Goal: Information Seeking & Learning: Learn about a topic

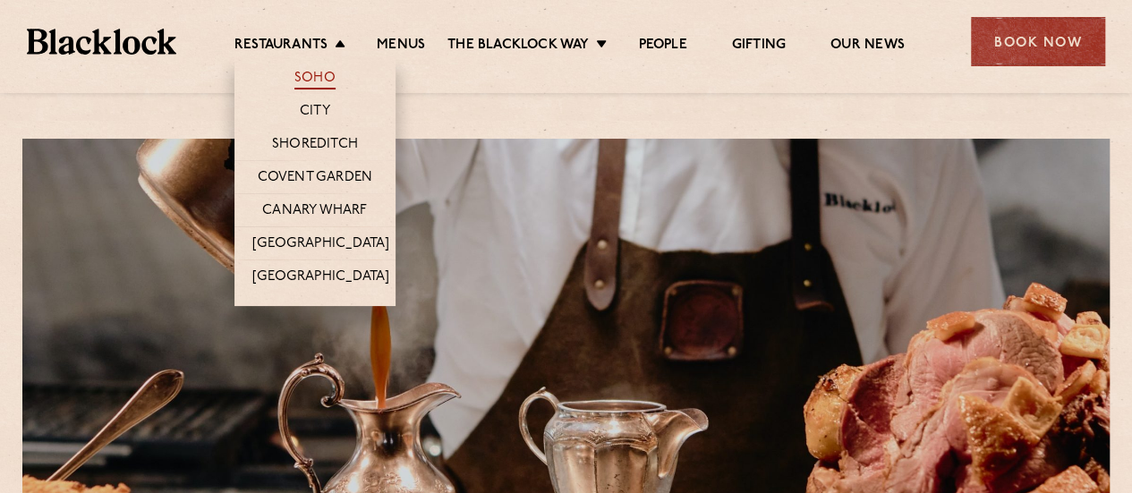
click at [317, 72] on link "Soho" at bounding box center [314, 80] width 41 height 20
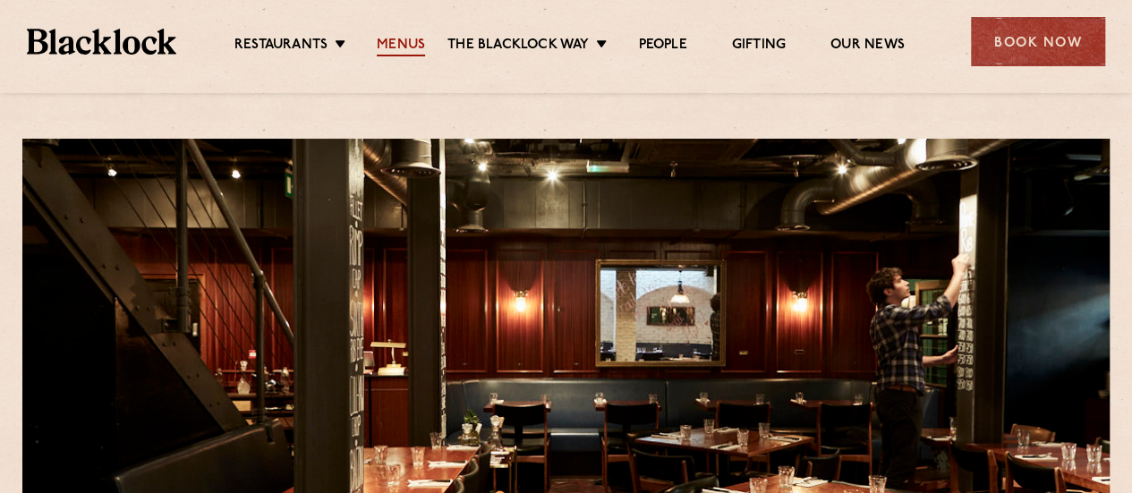
click at [394, 47] on link "Menus" at bounding box center [401, 47] width 48 height 20
click at [770, 43] on link "Gifting" at bounding box center [759, 47] width 54 height 20
click at [670, 49] on link "People" at bounding box center [662, 47] width 48 height 20
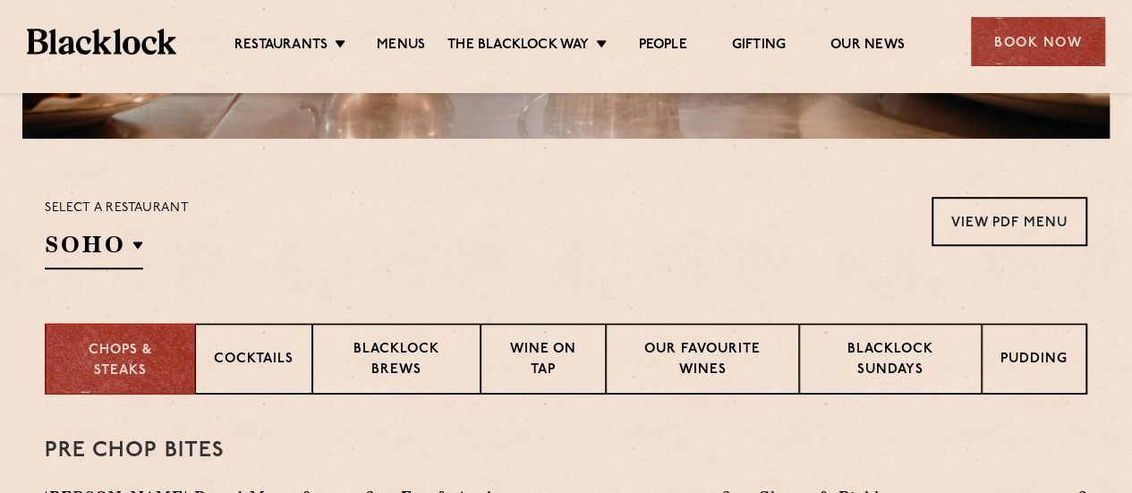
scroll to position [507, 0]
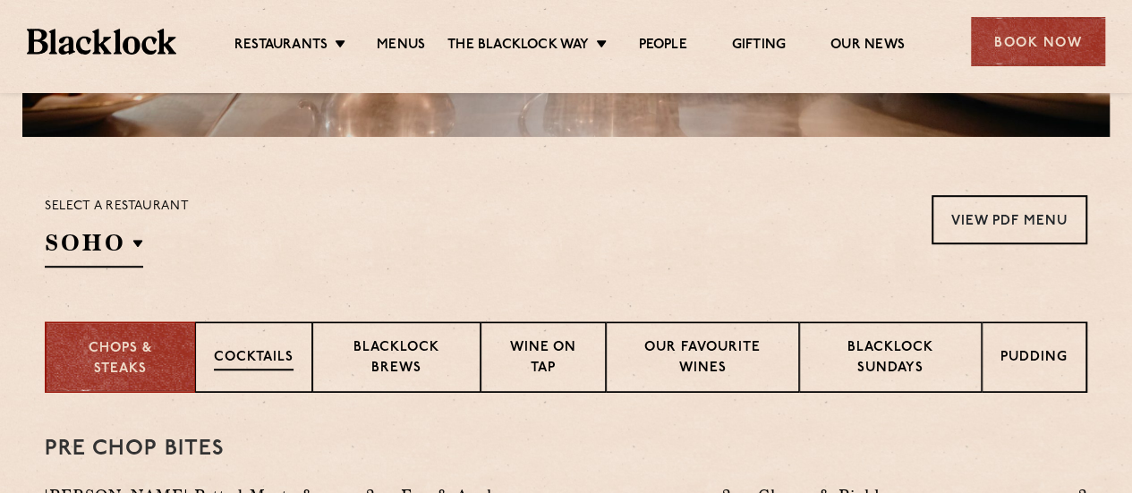
click at [267, 359] on p "Cocktails" at bounding box center [254, 359] width 80 height 22
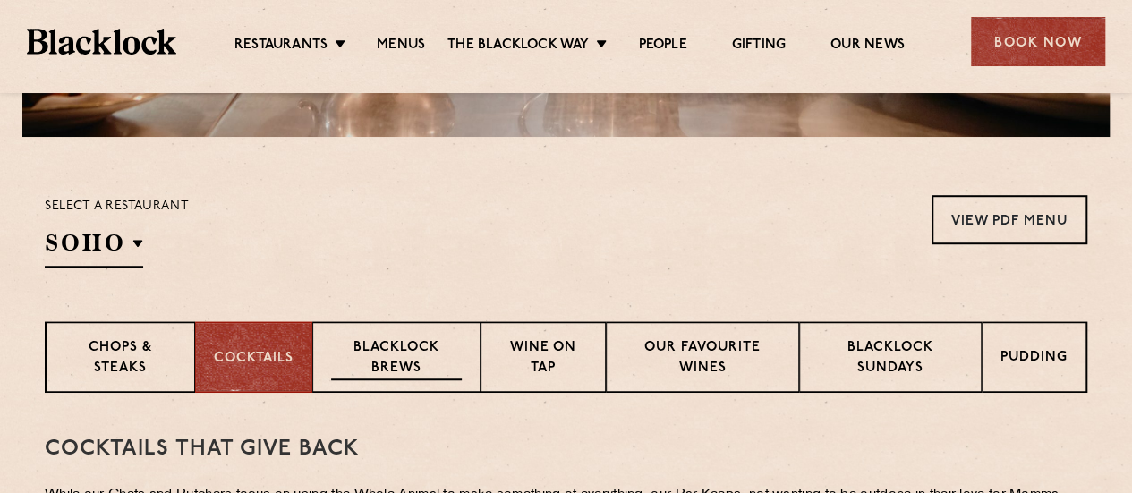
click at [399, 353] on p "Blacklock Brews" at bounding box center [396, 359] width 131 height 42
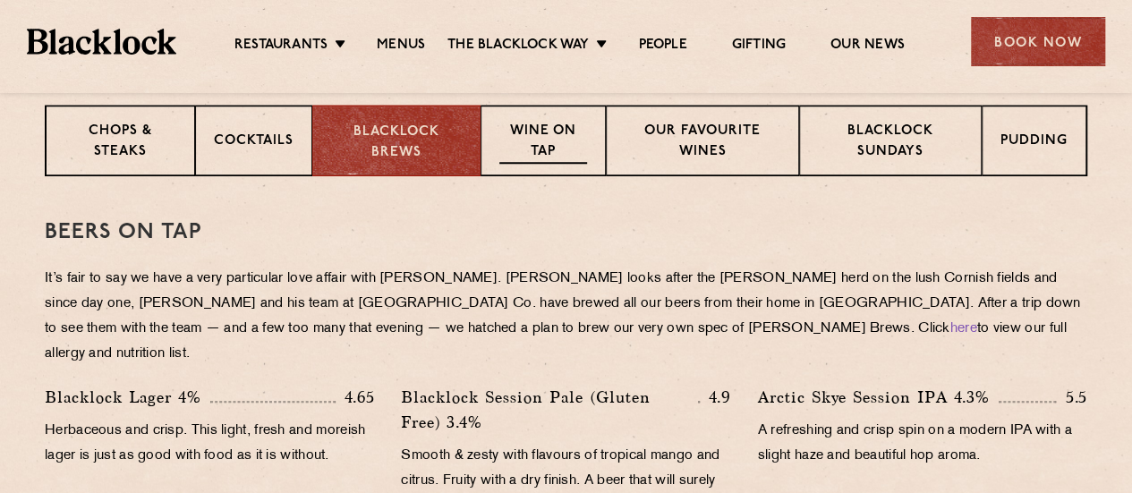
scroll to position [725, 0]
click at [544, 157] on p "Wine on Tap" at bounding box center [543, 142] width 88 height 42
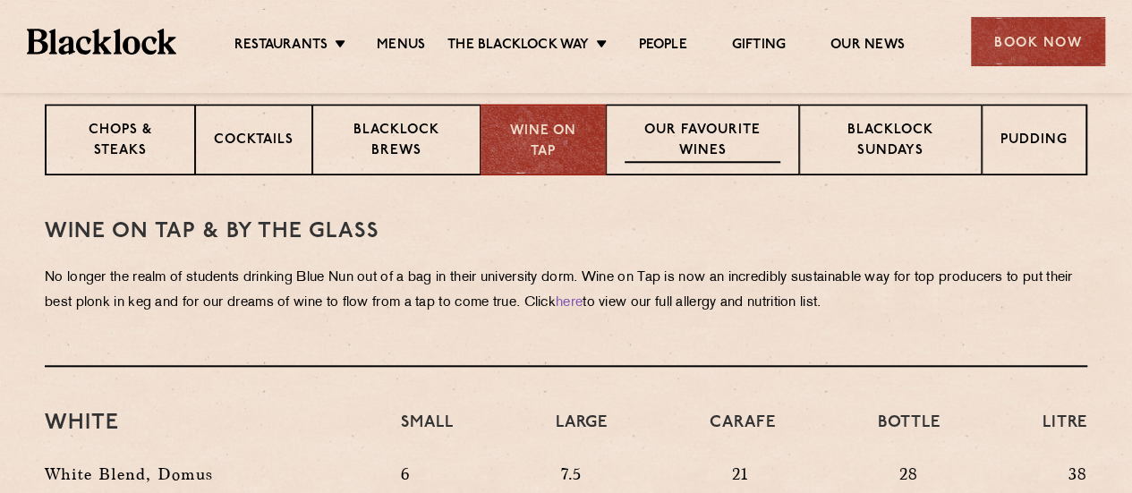
click at [672, 127] on p "Our favourite wines" at bounding box center [701, 142] width 155 height 42
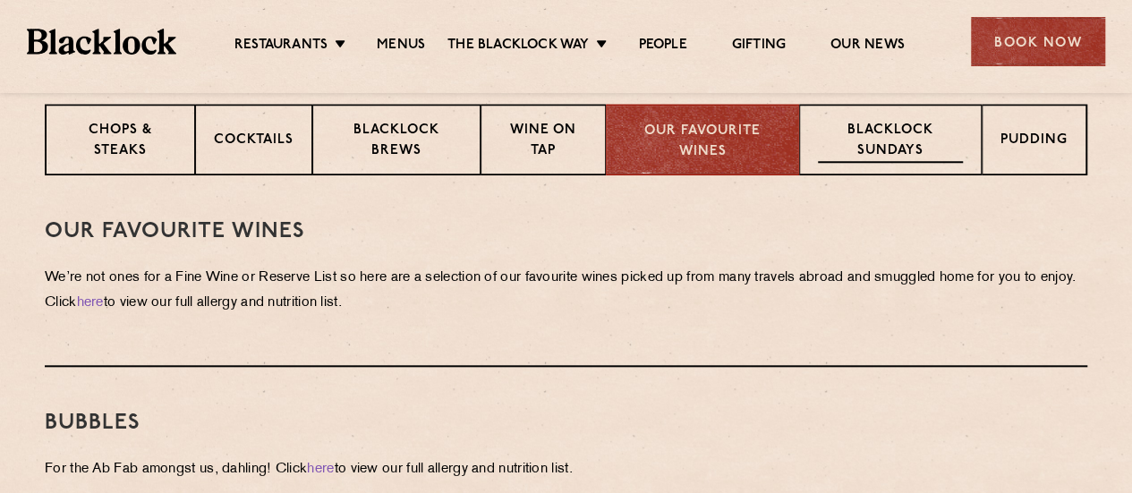
click at [840, 125] on p "Blacklock Sundays" at bounding box center [890, 142] width 145 height 42
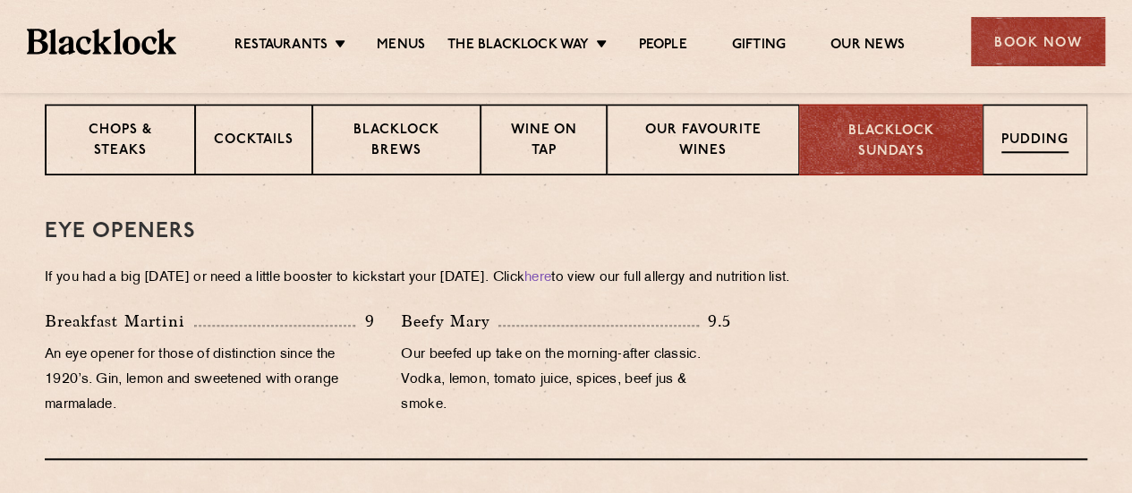
click at [1027, 144] on p "Pudding" at bounding box center [1034, 142] width 67 height 22
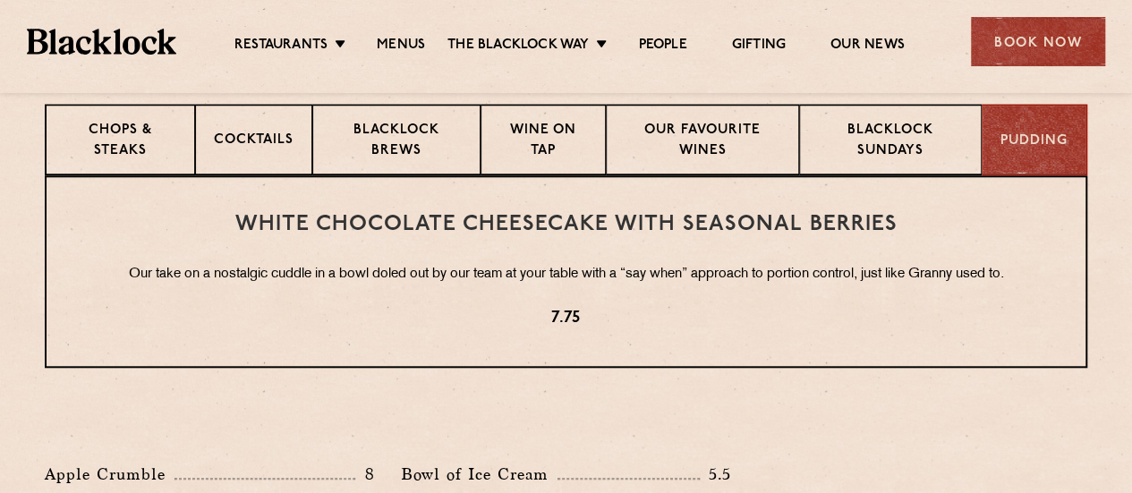
scroll to position [876, 0]
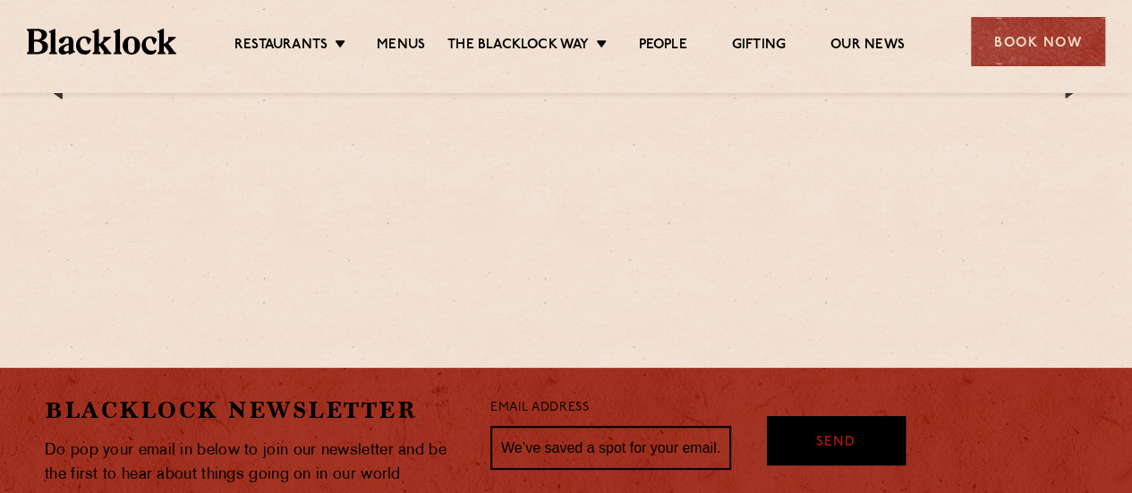
scroll to position [3502, 0]
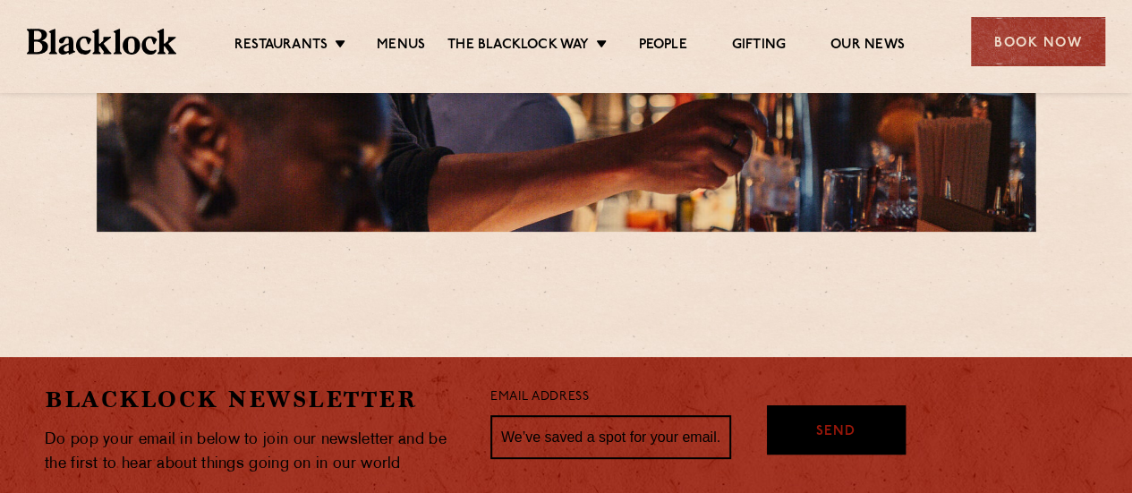
click at [112, 35] on img at bounding box center [101, 41] width 149 height 25
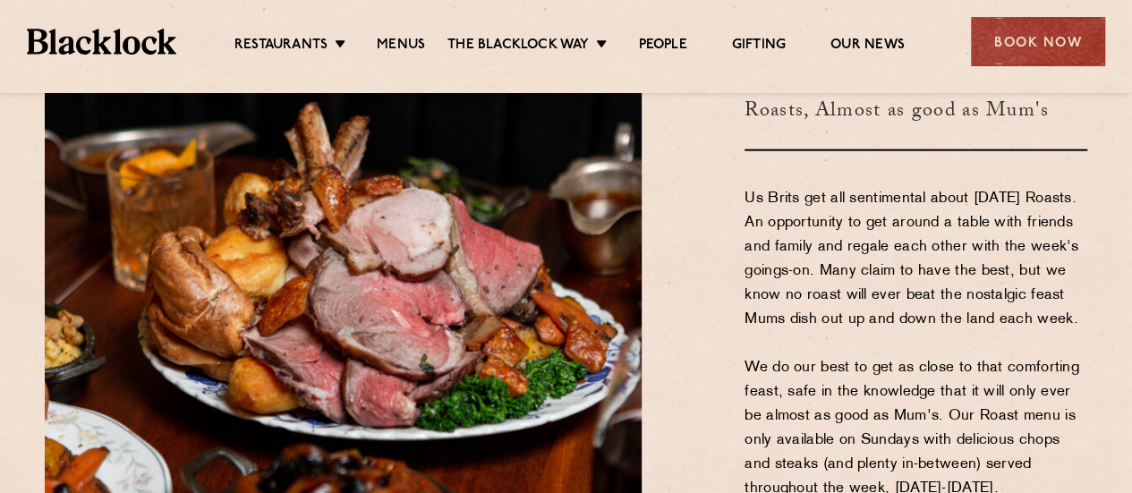
scroll to position [2204, 0]
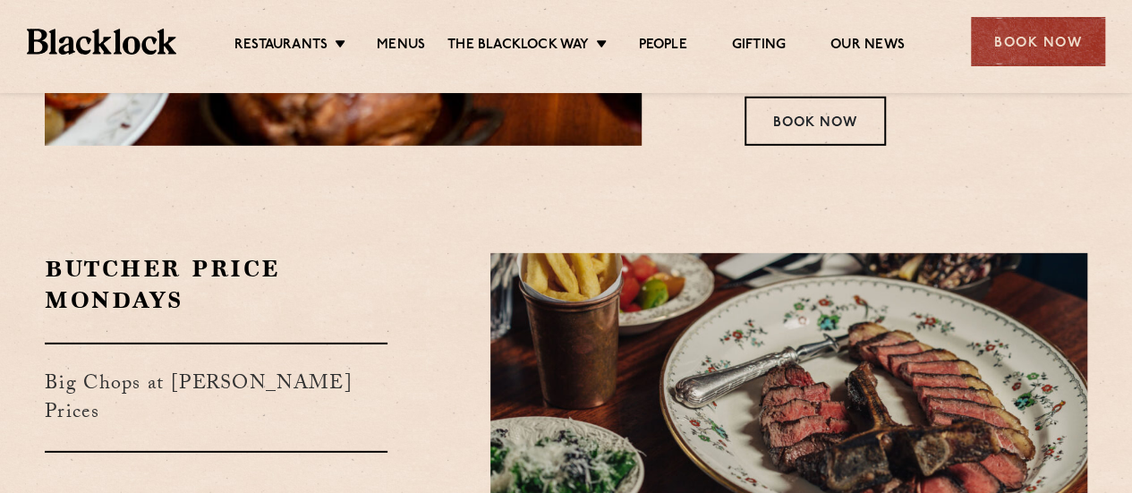
click at [213, 271] on h2 "Butcher Price Mondays" at bounding box center [216, 284] width 343 height 63
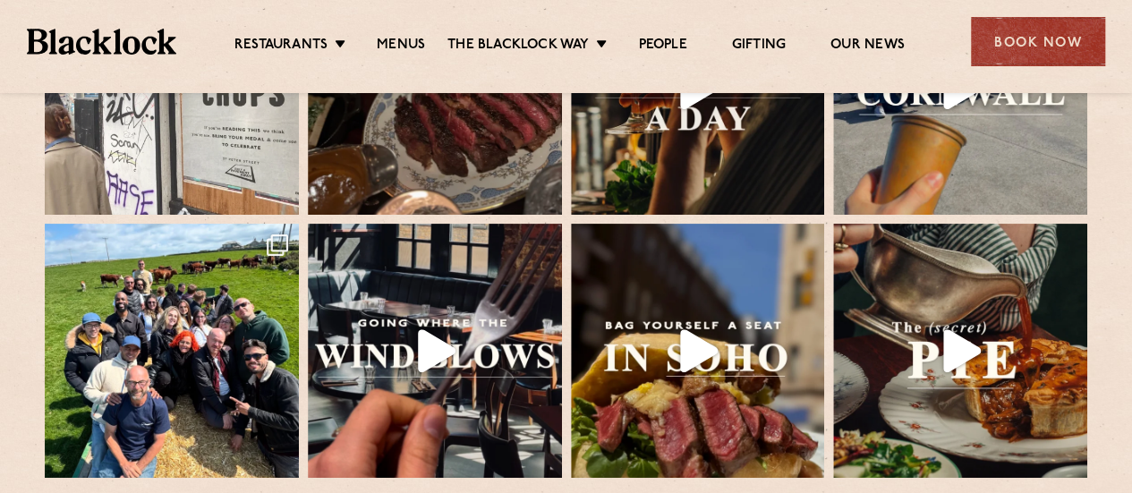
scroll to position [3625, 0]
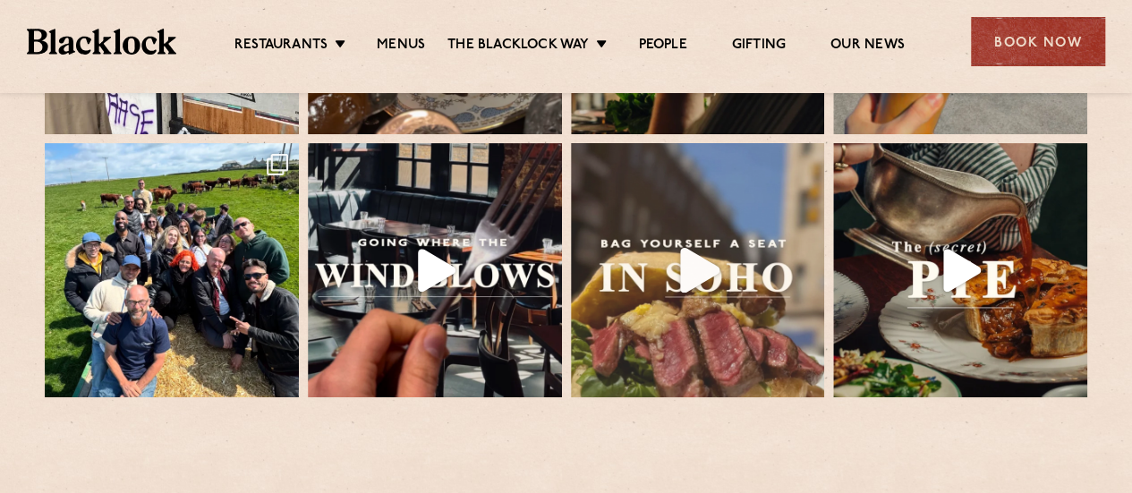
click at [742, 248] on img at bounding box center [697, 270] width 267 height 267
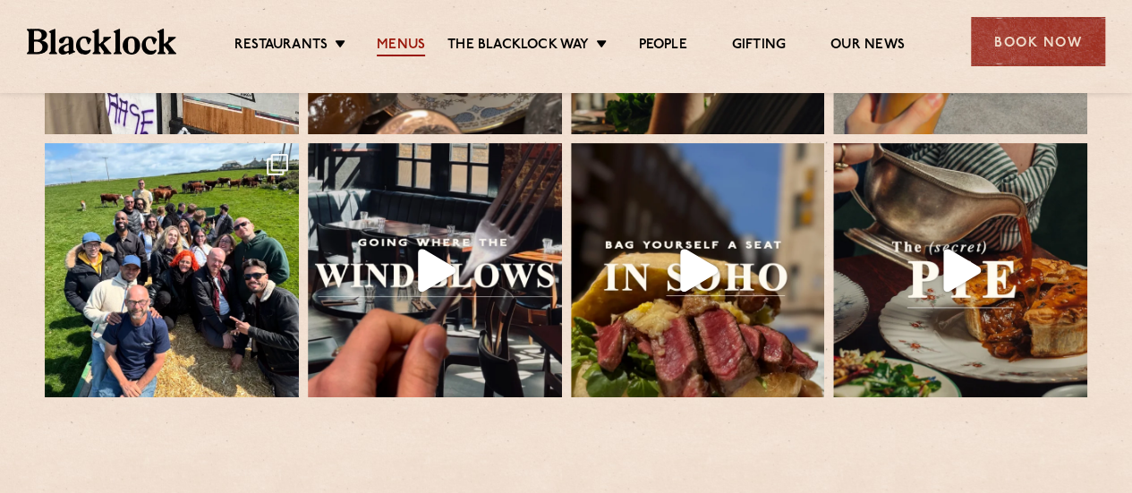
click at [401, 42] on link "Menus" at bounding box center [401, 47] width 48 height 20
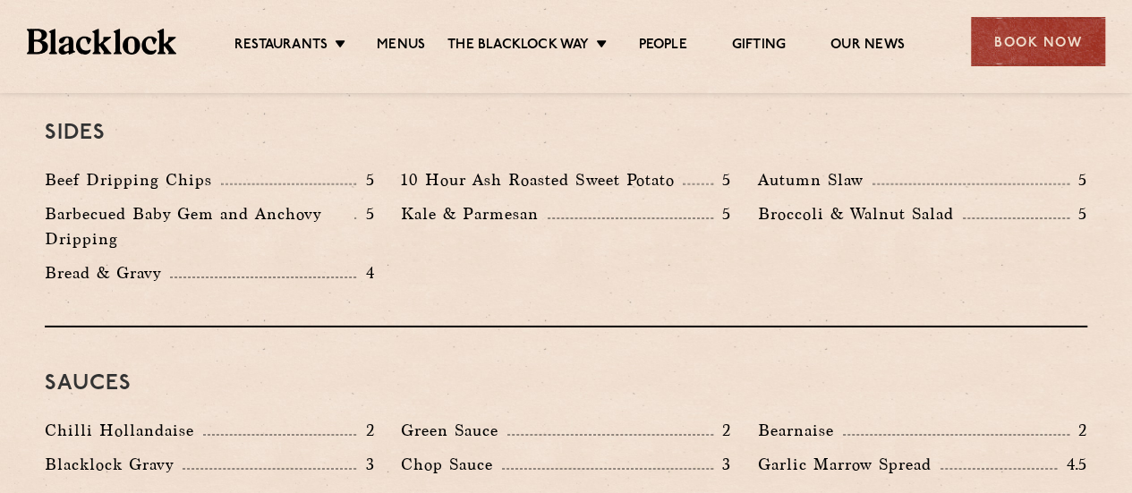
scroll to position [2942, 0]
